Goal: Transaction & Acquisition: Purchase product/service

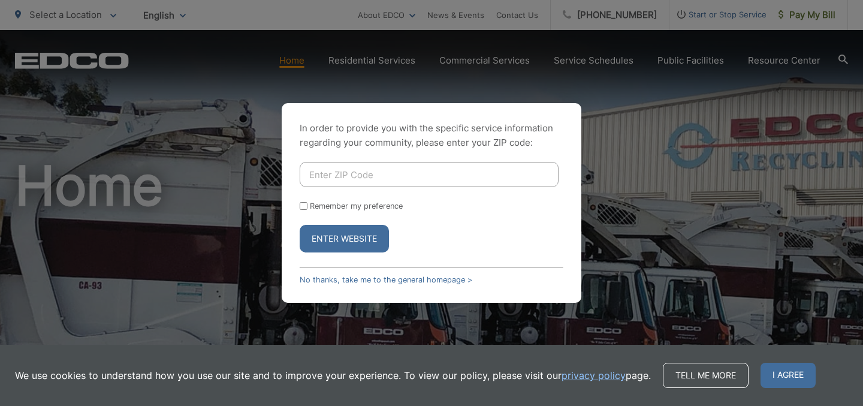
click at [340, 176] on input "Enter ZIP Code" at bounding box center [429, 174] width 259 height 25
type input "92028"
click at [319, 196] on form "92028 Remember my preference Enter Website" at bounding box center [432, 207] width 264 height 90
click at [307, 204] on div "Remember my preference" at bounding box center [432, 205] width 264 height 9
click at [301, 207] on input "Remember my preference" at bounding box center [304, 206] width 8 height 8
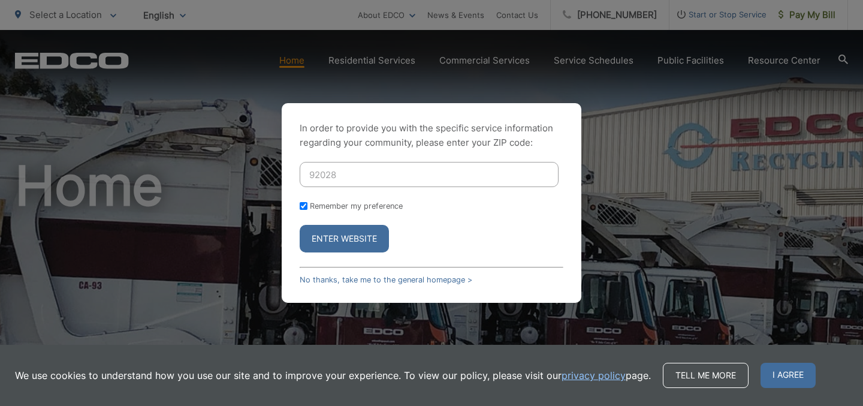
checkbox input "true"
click at [328, 232] on button "Enter Website" at bounding box center [344, 239] width 89 height 28
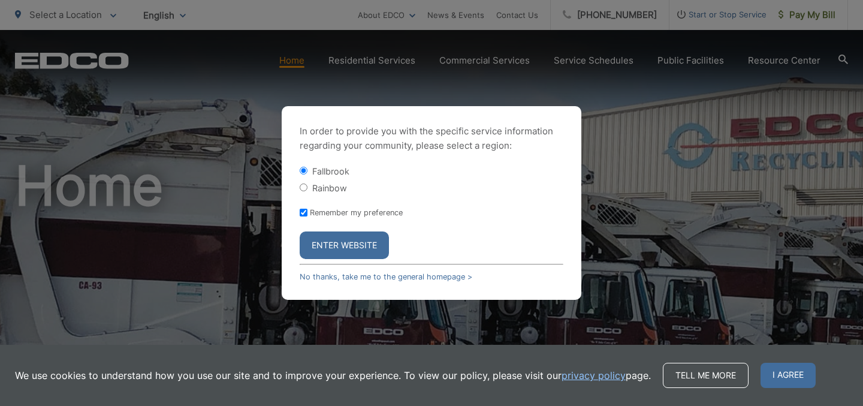
click at [347, 248] on button "Enter Website" at bounding box center [344, 245] width 89 height 28
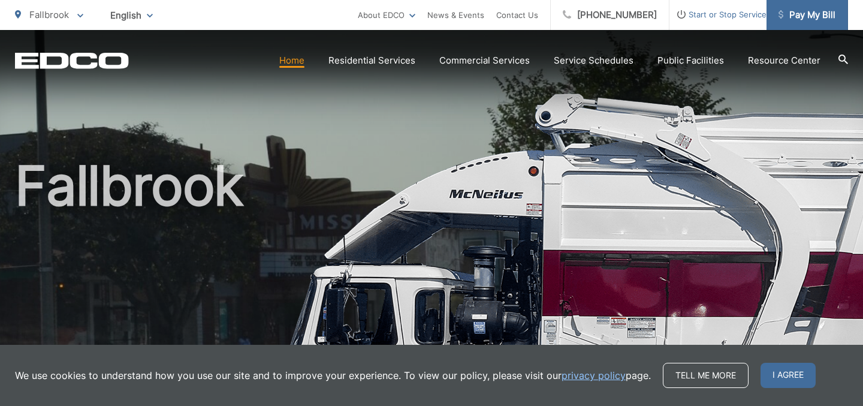
click at [806, 7] on link "Pay My Bill" at bounding box center [806, 15] width 81 height 30
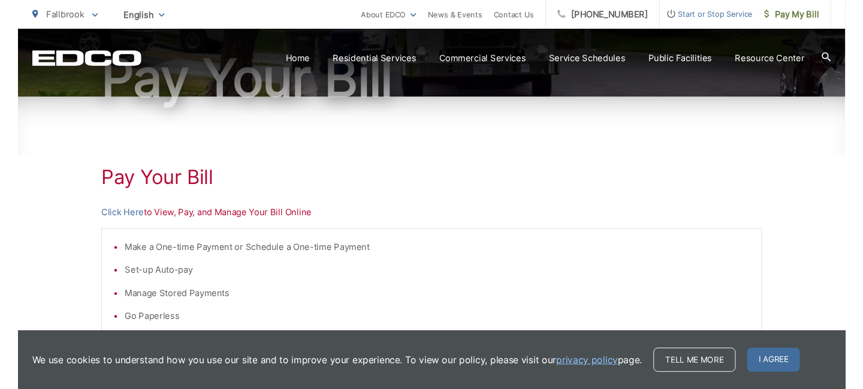
scroll to position [140, 0]
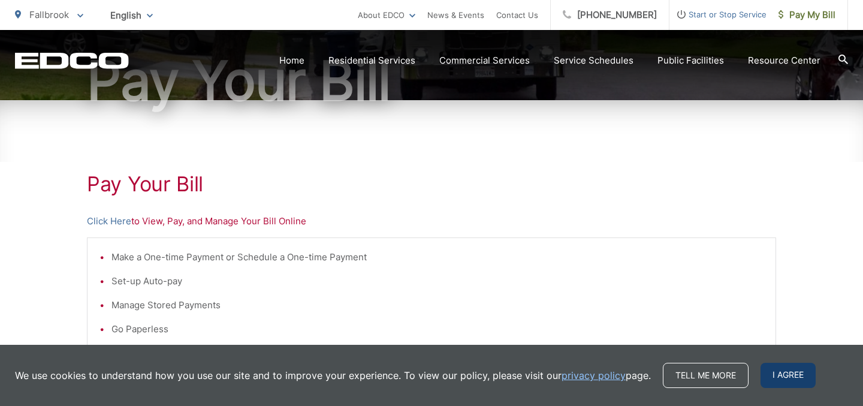
click at [770, 375] on span "I agree" at bounding box center [787, 374] width 55 height 25
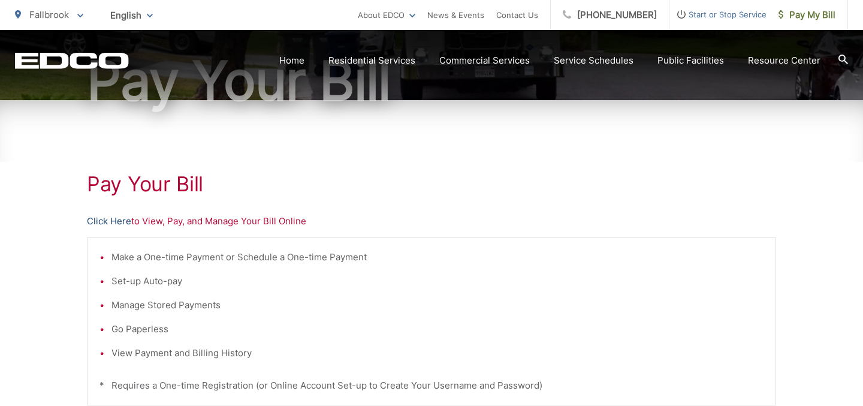
click at [104, 225] on link "Click Here" at bounding box center [109, 221] width 44 height 14
